Goal: Transaction & Acquisition: Purchase product/service

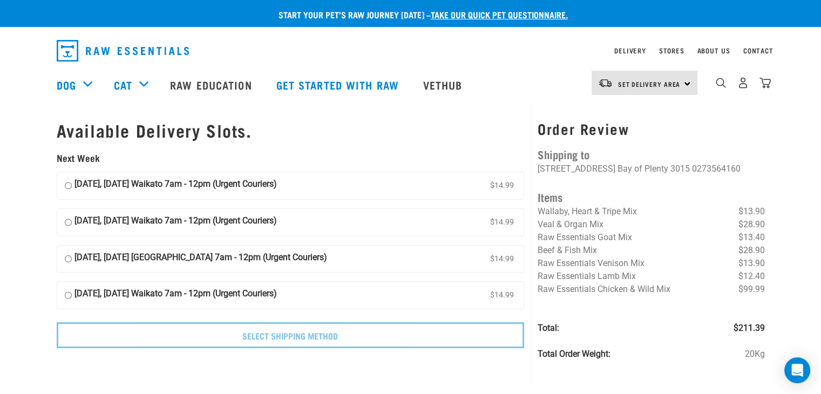
click at [160, 199] on div "[DATE], [DATE] Waikato 7am - 12pm (Urgent Couriers) $14.99" at bounding box center [291, 186] width 468 height 28
click at [67, 186] on input "[DATE], [DATE] Waikato 7am - 12pm (Urgent Couriers) $14.99" at bounding box center [68, 186] width 7 height 16
radio input "true"
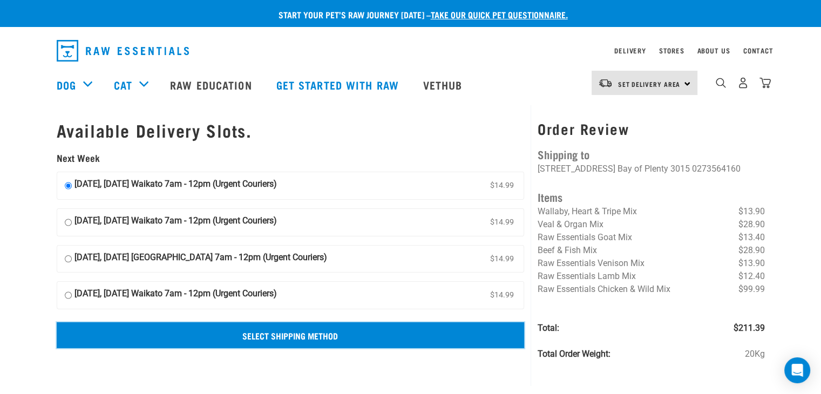
click at [259, 344] on input "Select Shipping Method" at bounding box center [291, 335] width 468 height 26
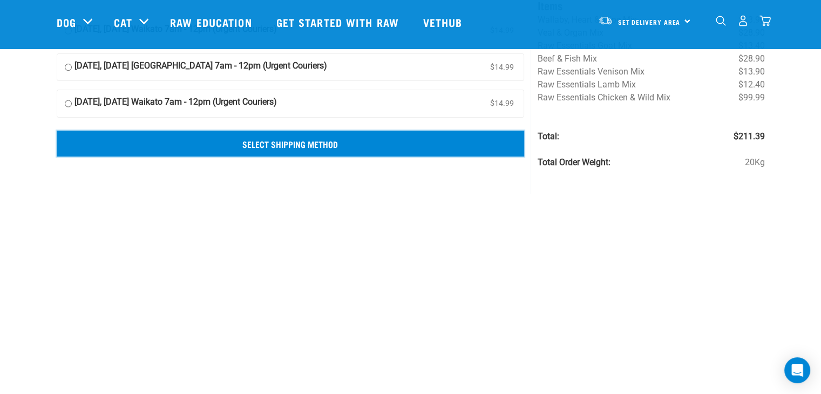
scroll to position [126, 0]
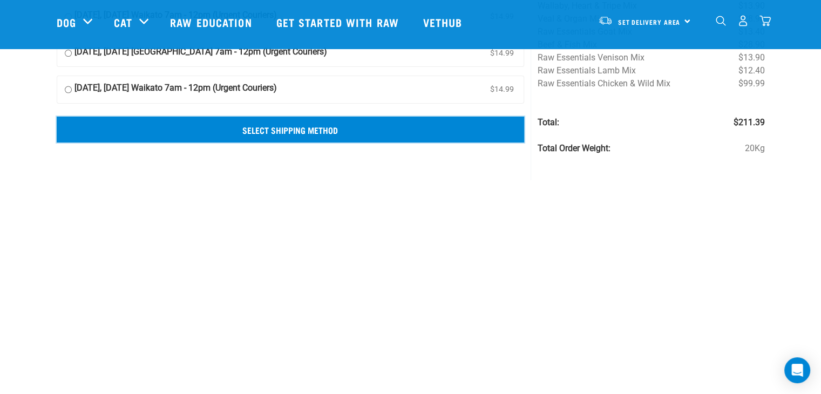
drag, startPoint x: 382, startPoint y: 130, endPoint x: 301, endPoint y: 136, distance: 80.7
click at [301, 136] on input "Select Shipping Method" at bounding box center [291, 130] width 468 height 26
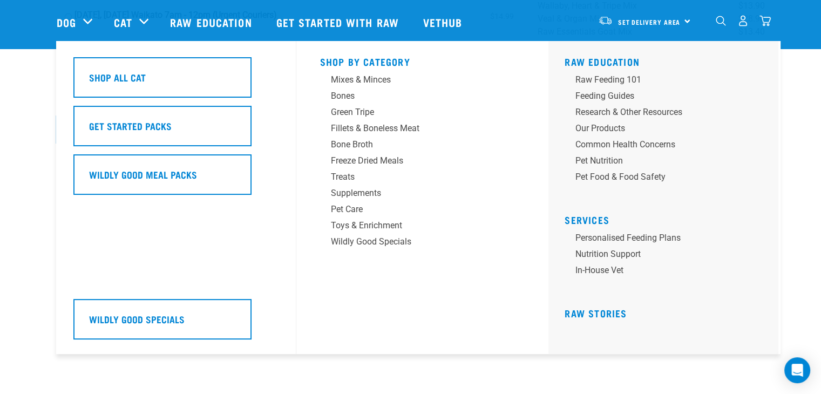
scroll to position [0, 0]
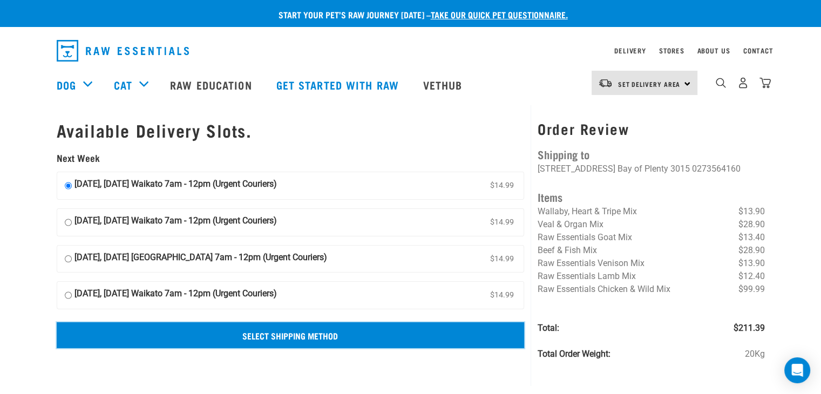
click at [382, 329] on input "Select Shipping Method" at bounding box center [291, 335] width 468 height 26
click at [370, 330] on input "Select Shipping Method" at bounding box center [291, 335] width 468 height 26
click at [333, 330] on input "Select Shipping Method" at bounding box center [291, 335] width 468 height 26
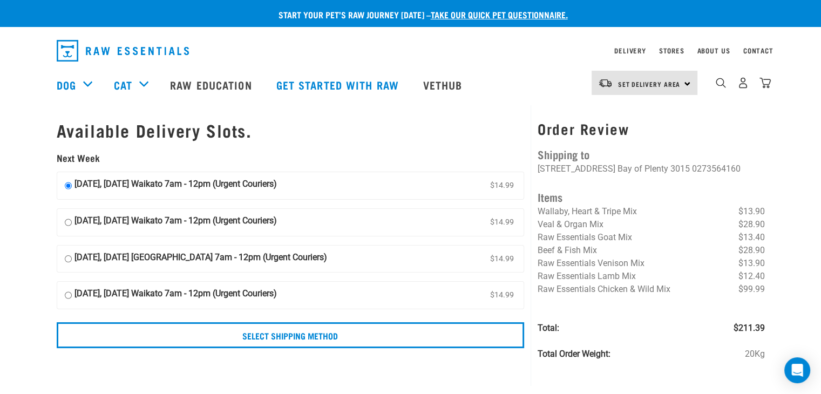
click at [280, 374] on div "Available Delivery Slots. Next Week [DATE], [DATE] Waikato 7am - 12pm (Urgent C…" at bounding box center [410, 245] width 721 height 281
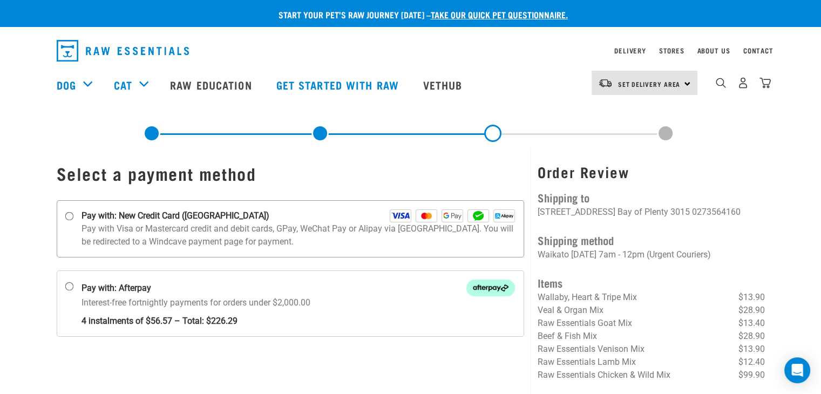
click at [199, 217] on strong "Pay with: New Credit Card ([GEOGRAPHIC_DATA])" at bounding box center [176, 215] width 188 height 13
click at [73, 217] on input "Pay with: New Credit Card ([GEOGRAPHIC_DATA])" at bounding box center [69, 216] width 9 height 9
radio input "true"
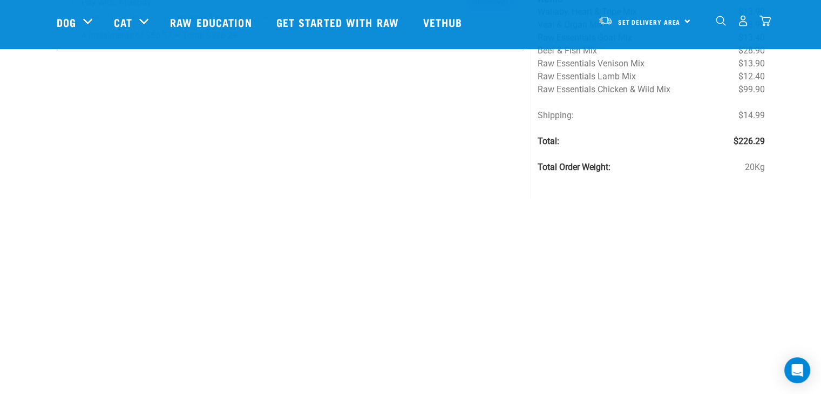
scroll to position [212, 0]
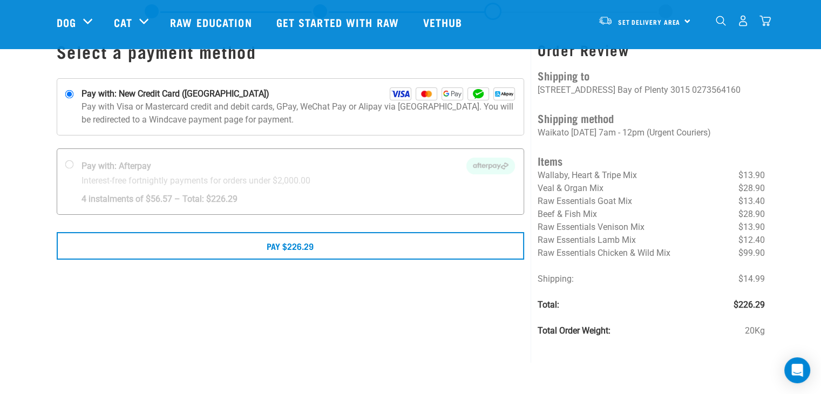
scroll to position [54, 0]
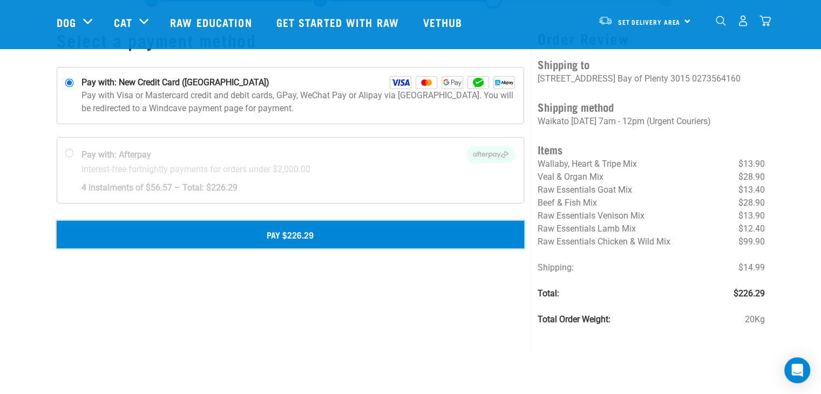
click at [381, 241] on button "Pay $226.29" at bounding box center [291, 234] width 468 height 27
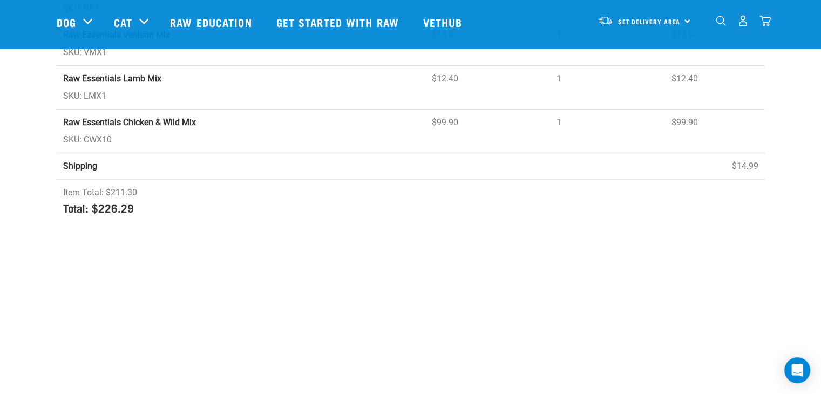
scroll to position [392, 0]
